Goal: Book appointment/travel/reservation

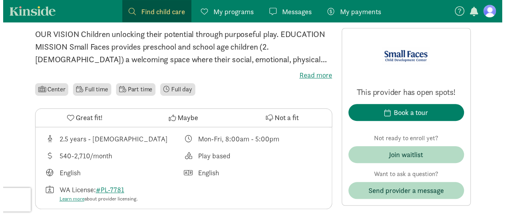
scroll to position [197, 0]
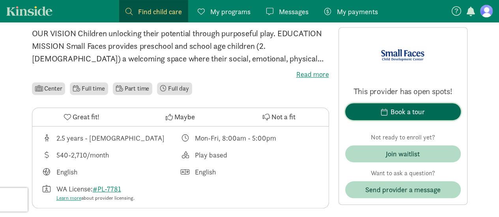
click at [390, 117] on div "Book a tour" at bounding box center [407, 111] width 34 height 11
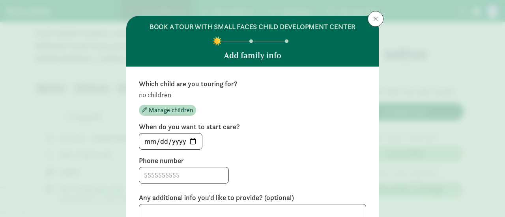
scroll to position [79, 0]
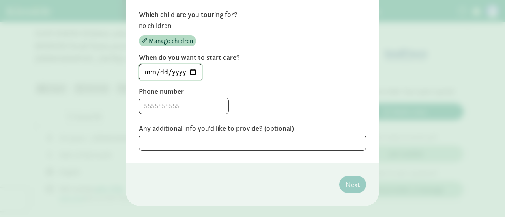
click at [191, 73] on input "[DATE]" at bounding box center [170, 72] width 63 height 16
type input "[DATE]"
click at [200, 108] on input at bounding box center [183, 106] width 89 height 16
type input "2537404070"
click at [167, 140] on textarea at bounding box center [252, 143] width 227 height 16
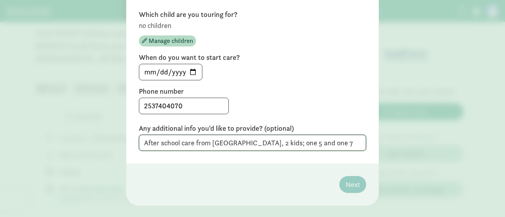
type textarea "After school care from [GEOGRAPHIC_DATA], 2 kids; one 5 and one 7"
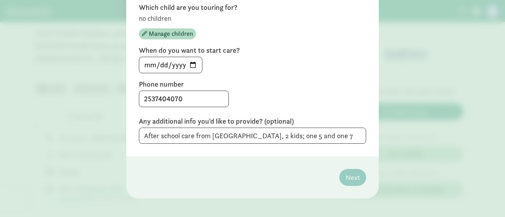
scroll to position [91, 0]
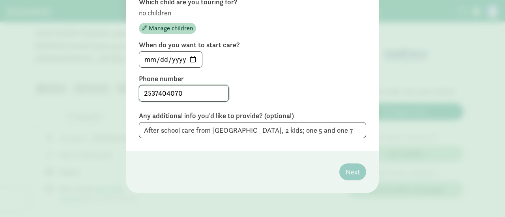
click at [176, 94] on input "2537404070" at bounding box center [183, 94] width 89 height 16
click at [155, 89] on input "2537404070" at bounding box center [183, 94] width 89 height 16
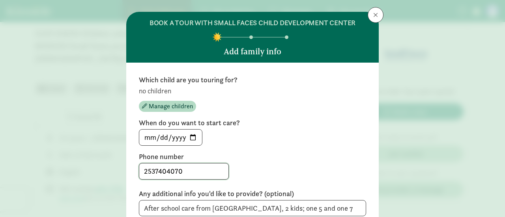
scroll to position [13, 0]
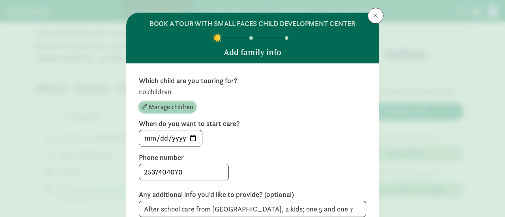
click at [159, 108] on span "Manage children" at bounding box center [171, 107] width 44 height 9
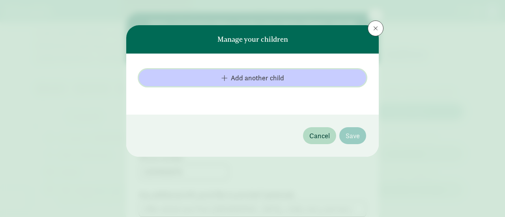
click at [278, 80] on span "Add another child" at bounding box center [257, 78] width 53 height 11
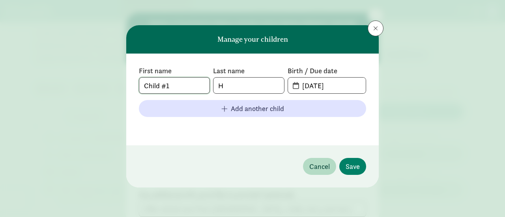
click at [169, 90] on input "Child #1" at bounding box center [174, 86] width 70 height 16
type input "[PERSON_NAME]"
type input "q"
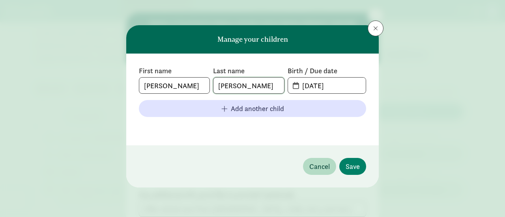
type input "[PERSON_NAME]"
click at [308, 84] on input "[DATE]" at bounding box center [331, 86] width 68 height 16
drag, startPoint x: 327, startPoint y: 86, endPoint x: 304, endPoint y: 85, distance: 23.3
click at [307, 84] on input "[DATE]" at bounding box center [331, 86] width 68 height 16
click at [298, 86] on input "[DATE]" at bounding box center [331, 86] width 68 height 16
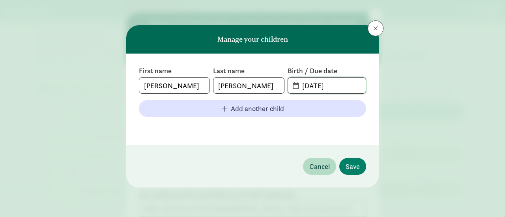
drag, startPoint x: 350, startPoint y: 86, endPoint x: 293, endPoint y: 86, distance: 57.2
click at [301, 86] on input "[DATE]" at bounding box center [331, 86] width 68 height 16
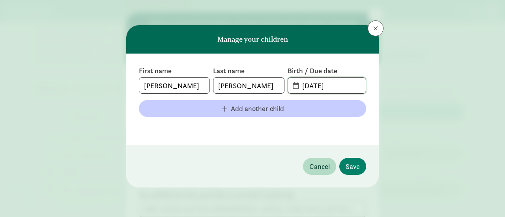
type input "[DATE]"
click at [242, 111] on span "Add another child" at bounding box center [257, 108] width 53 height 11
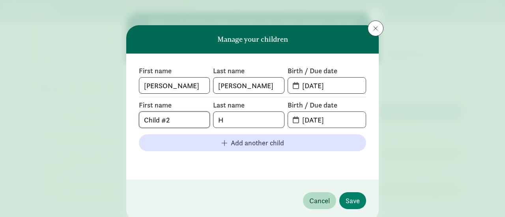
click at [162, 119] on input "Child #2" at bounding box center [174, 120] width 70 height 16
type input "[PERSON_NAME]"
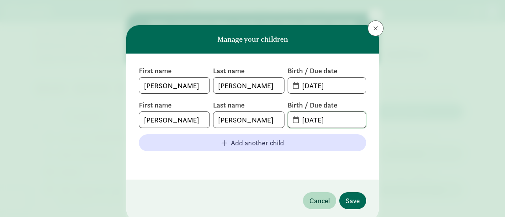
type input "[DATE]"
click at [349, 199] on span "Save" at bounding box center [352, 201] width 14 height 11
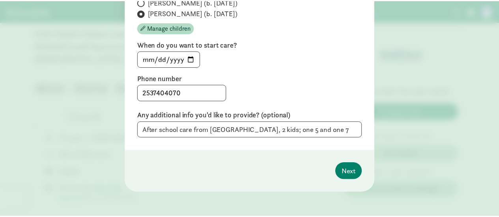
scroll to position [63, 0]
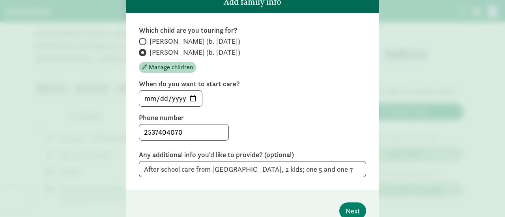
click at [163, 42] on span "[PERSON_NAME] (b. [DATE])" at bounding box center [194, 41] width 91 height 9
click at [144, 42] on input "[PERSON_NAME] (b. [DATE])" at bounding box center [141, 41] width 5 height 5
radio input "true"
click at [141, 53] on input "[PERSON_NAME] (b. [DATE])" at bounding box center [141, 52] width 5 height 5
radio input "true"
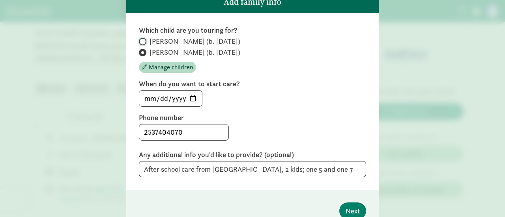
click at [140, 39] on input "[PERSON_NAME] (b. [DATE])" at bounding box center [141, 41] width 5 height 5
radio input "true"
radio input "false"
click at [357, 209] on span "Next" at bounding box center [352, 211] width 14 height 11
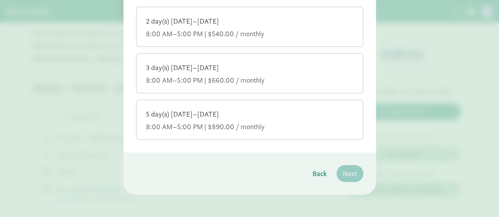
scroll to position [101, 0]
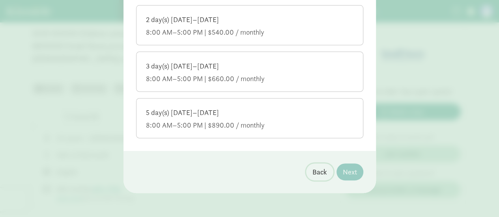
click at [312, 173] on span "Back" at bounding box center [319, 172] width 15 height 11
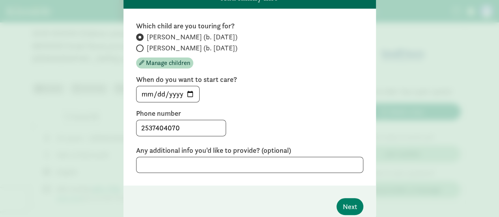
scroll to position [62, 0]
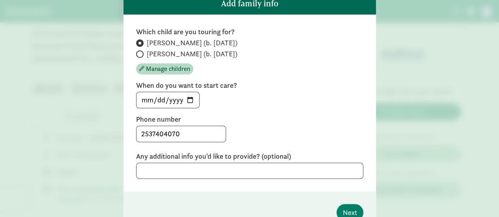
click at [194, 52] on span "[PERSON_NAME] (b. [DATE])" at bounding box center [192, 53] width 91 height 9
click at [141, 52] on input "[PERSON_NAME] (b. [DATE])" at bounding box center [138, 54] width 5 height 5
radio input "true"
radio input "false"
click at [344, 209] on span "Next" at bounding box center [350, 212] width 14 height 11
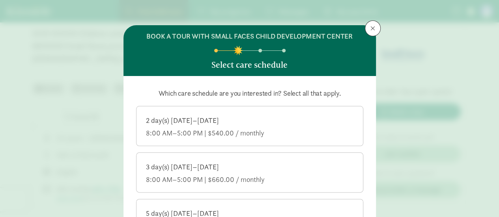
scroll to position [39, 0]
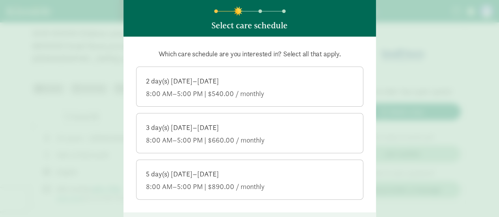
click at [285, 90] on div "8:00 AM–5:00 PM | $540.00 / monthly" at bounding box center [249, 93] width 207 height 9
click at [0, 0] on input "2 day(s) [DATE]–[DATE] 8:00 AM–5:00 PM | $540.00 / monthly" at bounding box center [0, 0] width 0 height 0
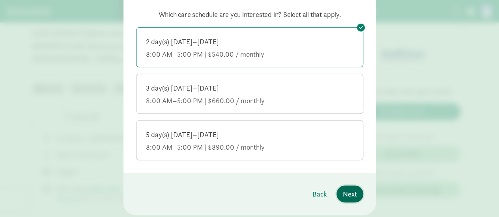
click at [351, 196] on span "Next" at bounding box center [350, 194] width 14 height 11
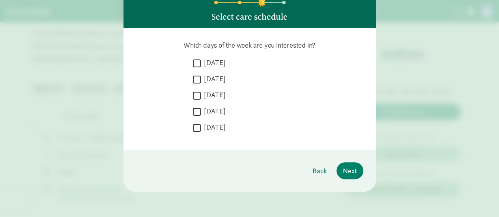
click at [202, 57] on div "Which days of the week are you interested in?  [DATE]  [DATE]  [DATE]  [DAT…" at bounding box center [249, 89] width 227 height 97
click at [193, 63] on input "[DATE]" at bounding box center [197, 63] width 8 height 11
checkbox input "true"
click at [193, 76] on input "[DATE]" at bounding box center [197, 79] width 8 height 11
checkbox input "true"
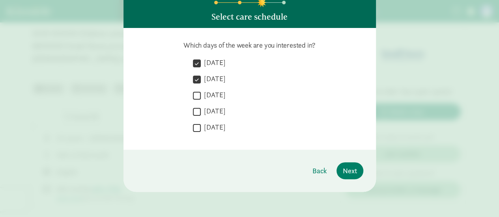
click at [193, 94] on input "[DATE]" at bounding box center [197, 95] width 8 height 11
checkbox input "true"
click at [195, 115] on input "[DATE]" at bounding box center [197, 111] width 8 height 11
checkbox input "true"
click at [193, 130] on input "[DATE]" at bounding box center [197, 128] width 8 height 11
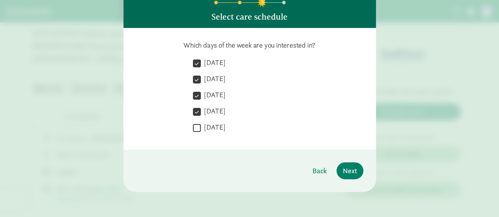
checkbox input "true"
click at [345, 172] on span "Next" at bounding box center [350, 171] width 14 height 11
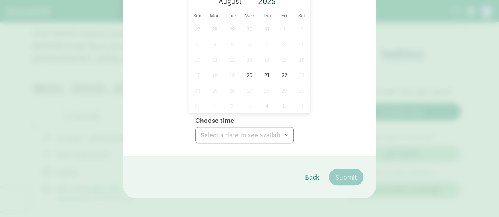
scroll to position [181, 0]
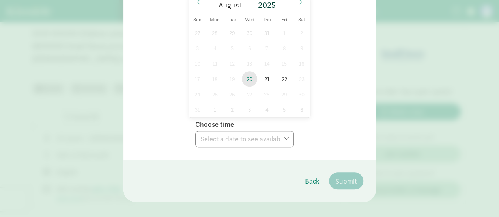
click at [246, 71] on span "20" at bounding box center [249, 78] width 15 height 15
click at [243, 131] on select "Choose time 09:30 AM" at bounding box center [244, 139] width 99 height 17
select select "[DATE]T09:30:00.000-07:00"
click at [195, 131] on select "Choose time 09:30 AM" at bounding box center [244, 139] width 99 height 17
click at [246, 131] on select "Choose time 09:30 AM" at bounding box center [244, 139] width 99 height 17
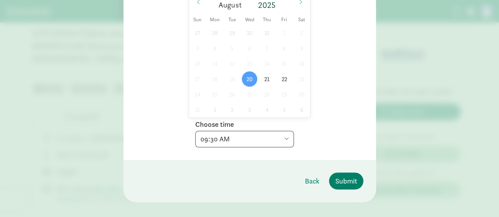
click at [195, 131] on select "Choose time 09:30 AM" at bounding box center [244, 139] width 99 height 17
click at [346, 173] on button "Submit" at bounding box center [346, 181] width 34 height 17
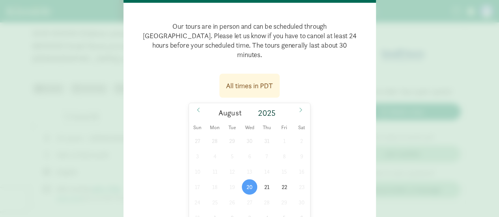
scroll to position [63, 0]
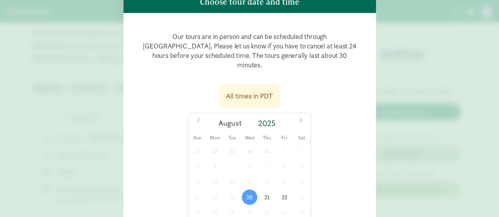
click at [243, 91] on div "All times in PDT" at bounding box center [249, 96] width 47 height 11
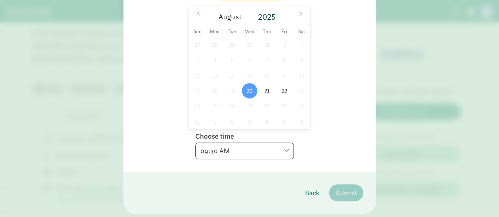
scroll to position [181, 0]
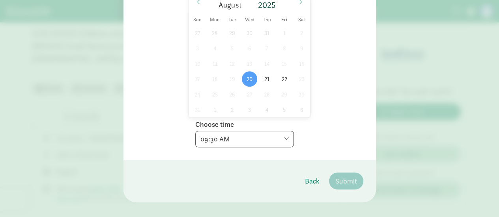
click at [236, 131] on select "Choose time 09:30 AM" at bounding box center [244, 139] width 99 height 17
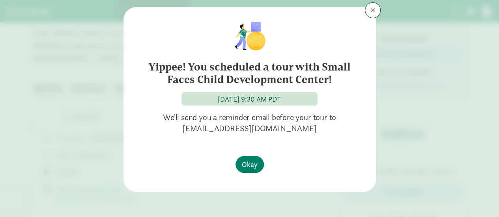
scroll to position [18, 0]
click at [262, 71] on h6 "Yippee! You scheduled a tour with Small Faces Child Development Center!" at bounding box center [249, 73] width 221 height 25
click at [247, 168] on span "Okay" at bounding box center [250, 165] width 16 height 11
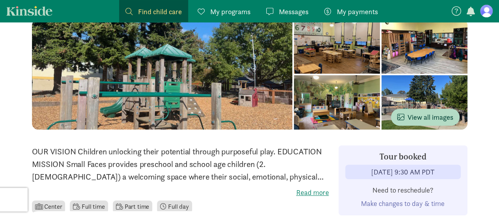
scroll to position [0, 0]
